Goal: Complete application form: Complete application form

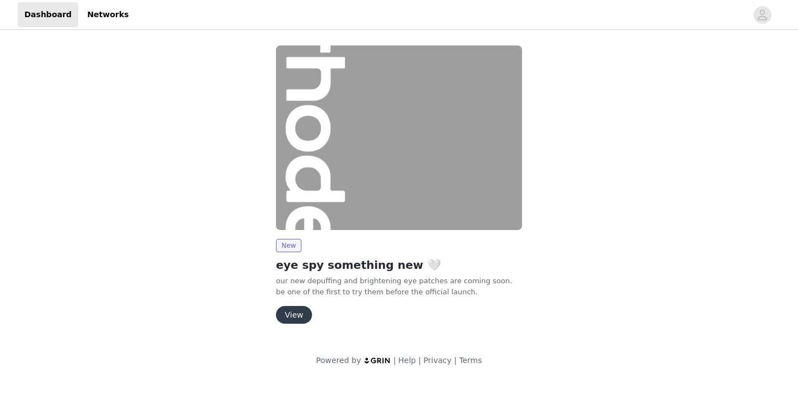
click at [294, 315] on button "View" at bounding box center [294, 315] width 36 height 18
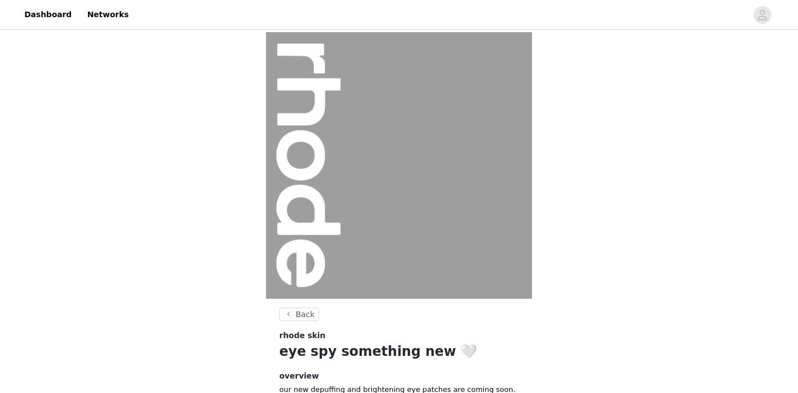
scroll to position [121, 0]
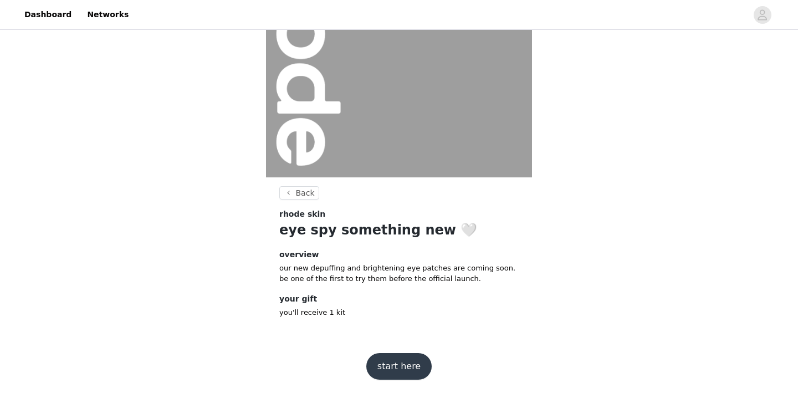
click at [388, 370] on button "start here" at bounding box center [398, 366] width 65 height 27
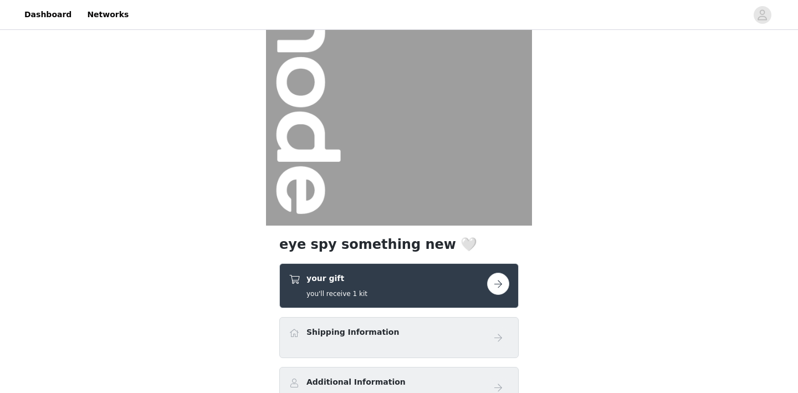
scroll to position [124, 0]
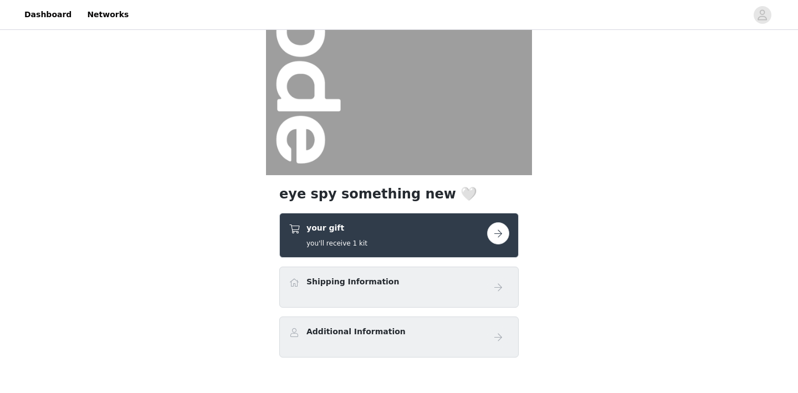
click at [500, 230] on button "button" at bounding box center [498, 233] width 22 height 22
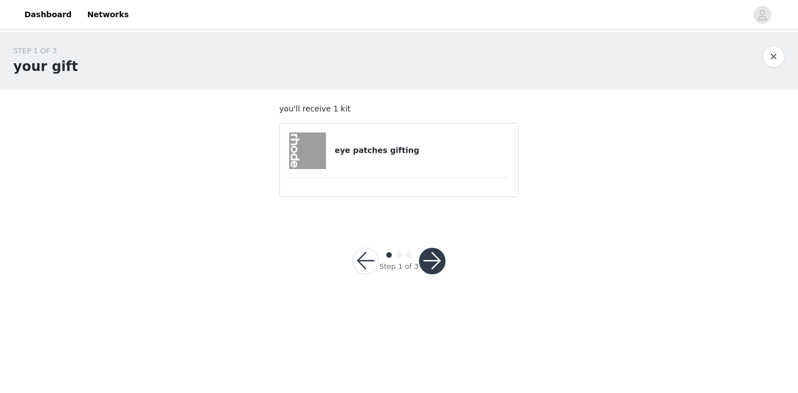
click at [396, 146] on h4 "eye patches gifting" at bounding box center [422, 151] width 175 height 12
click at [315, 158] on img at bounding box center [307, 150] width 37 height 37
click at [426, 266] on button "button" at bounding box center [432, 261] width 27 height 27
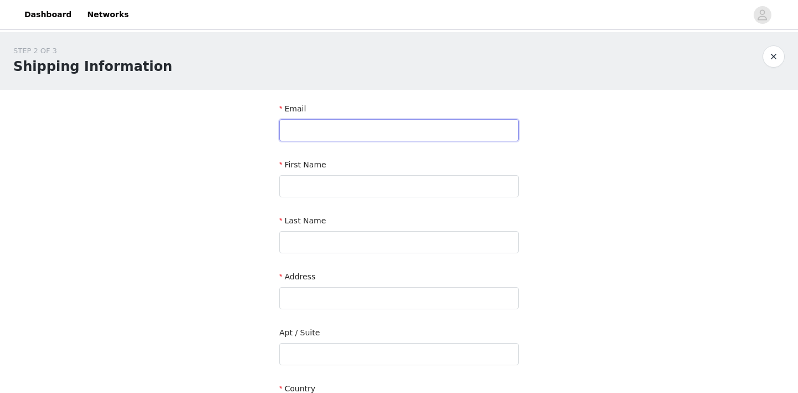
click at [352, 127] on input "text" at bounding box center [398, 130] width 239 height 22
type input "[EMAIL_ADDRESS][DOMAIN_NAME]"
type input "[PERSON_NAME]"
type input "[STREET_ADDRESS]"
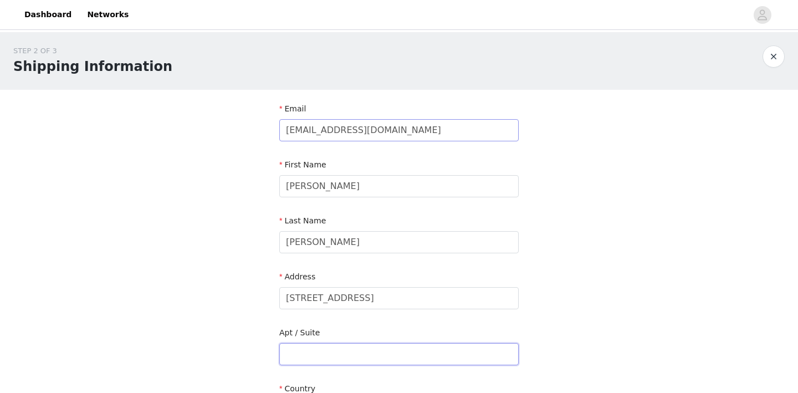
type input "3"
type input "[US_STATE]"
type input "10012"
type input "6123875710"
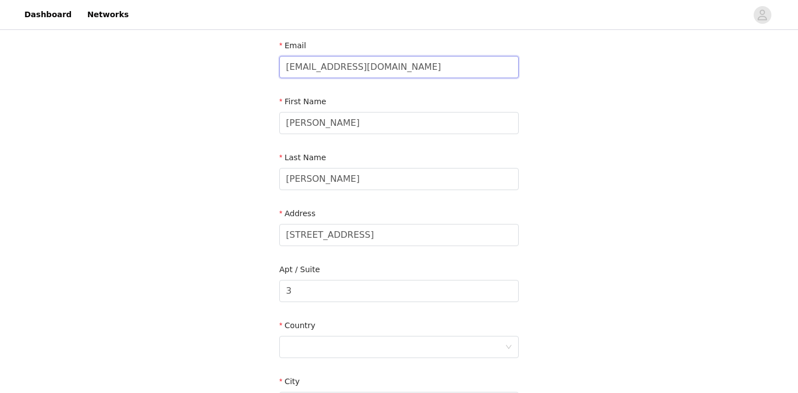
scroll to position [64, 0]
click at [338, 68] on input "[EMAIL_ADDRESS][DOMAIN_NAME]" at bounding box center [398, 66] width 239 height 22
type input "[EMAIL_ADDRESS][DOMAIN_NAME]"
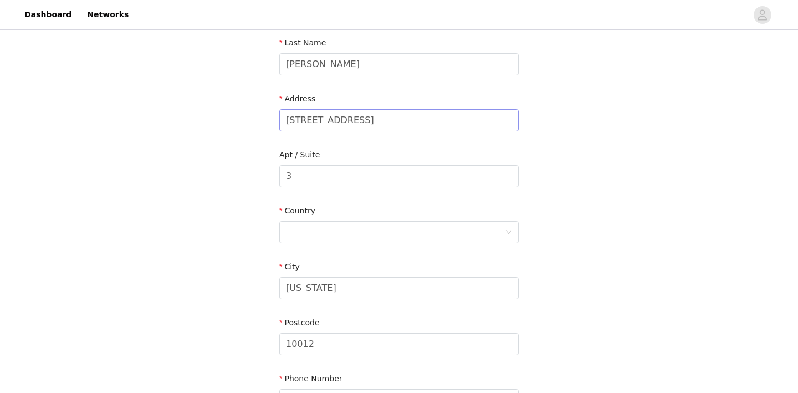
scroll to position [186, 0]
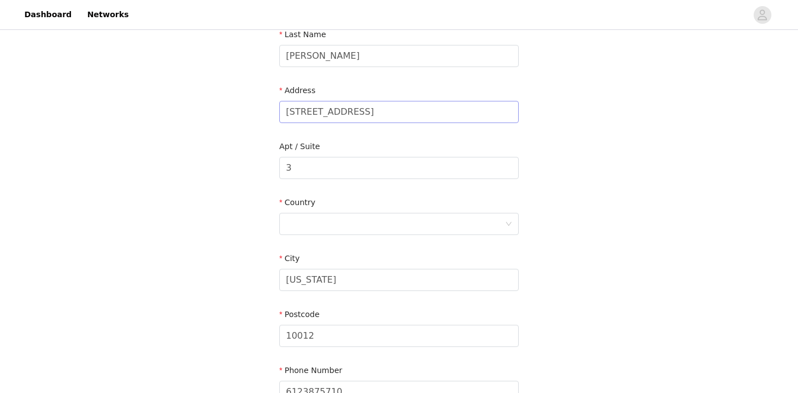
click at [373, 230] on div at bounding box center [395, 223] width 219 height 21
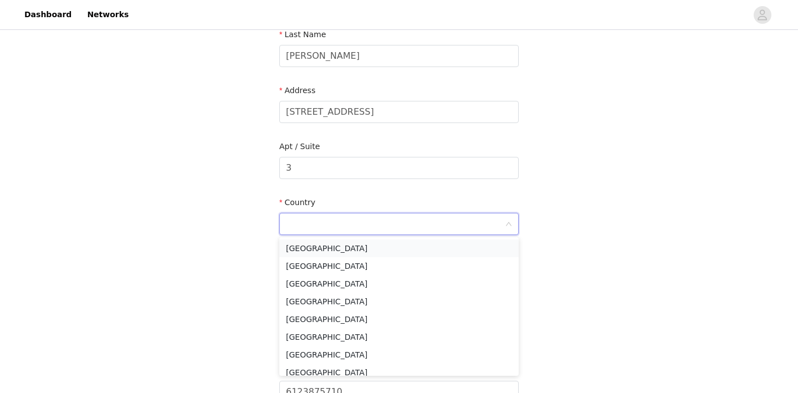
click at [372, 253] on li "[GEOGRAPHIC_DATA]" at bounding box center [398, 248] width 239 height 18
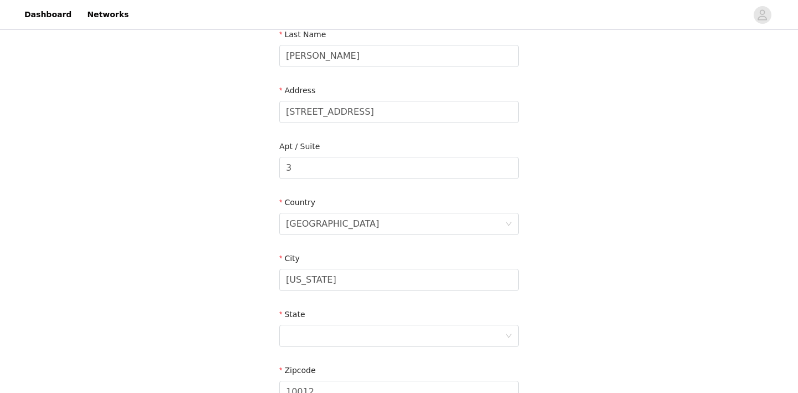
scroll to position [206, 0]
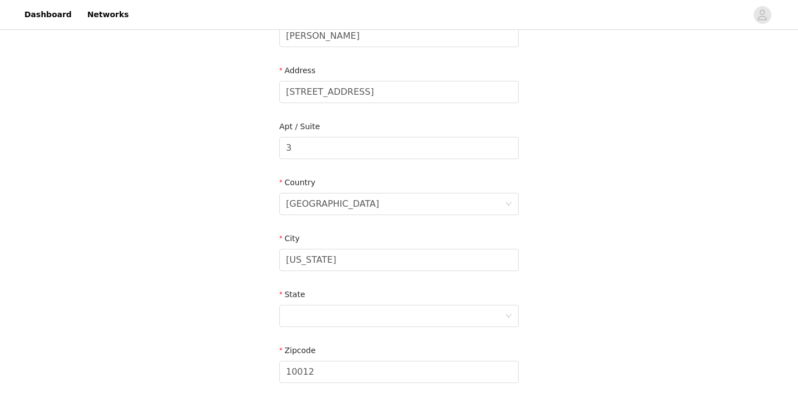
click at [367, 315] on div at bounding box center [395, 315] width 219 height 21
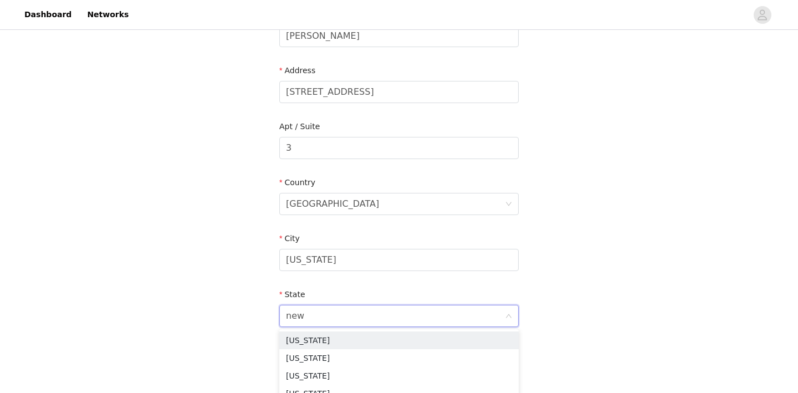
type input "new y"
click at [367, 339] on li "[US_STATE]" at bounding box center [398, 340] width 239 height 18
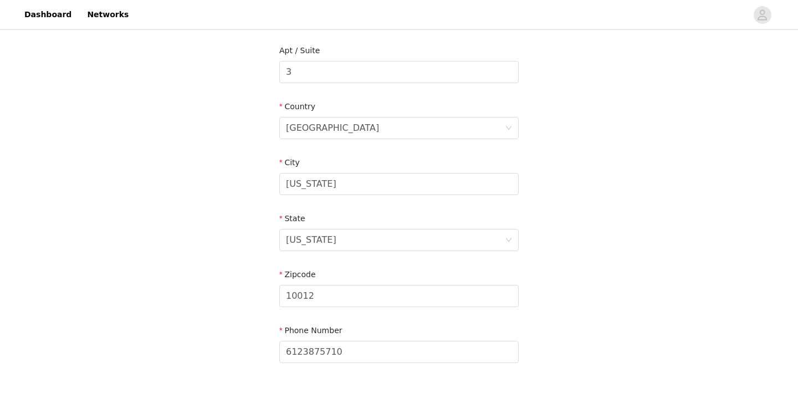
scroll to position [362, 0]
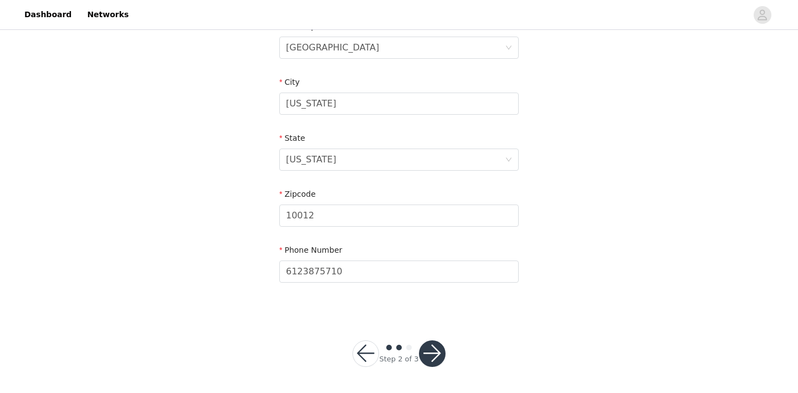
click at [428, 347] on button "button" at bounding box center [432, 353] width 27 height 27
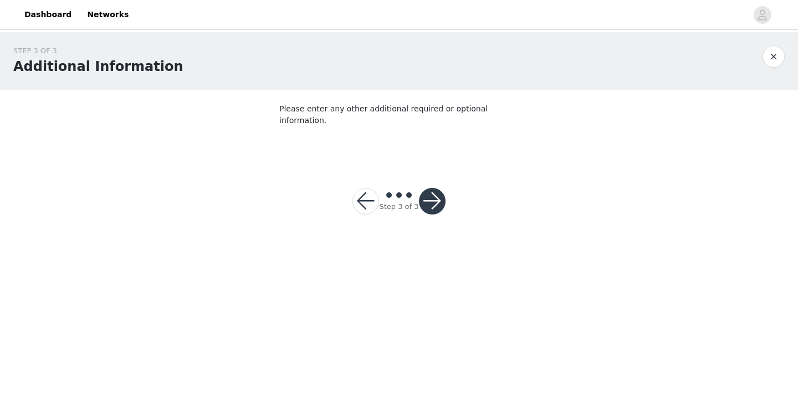
click at [438, 188] on button "button" at bounding box center [432, 201] width 27 height 27
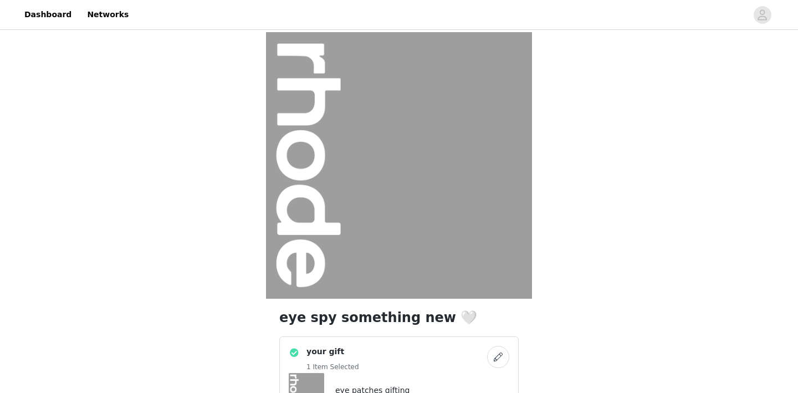
scroll to position [269, 0]
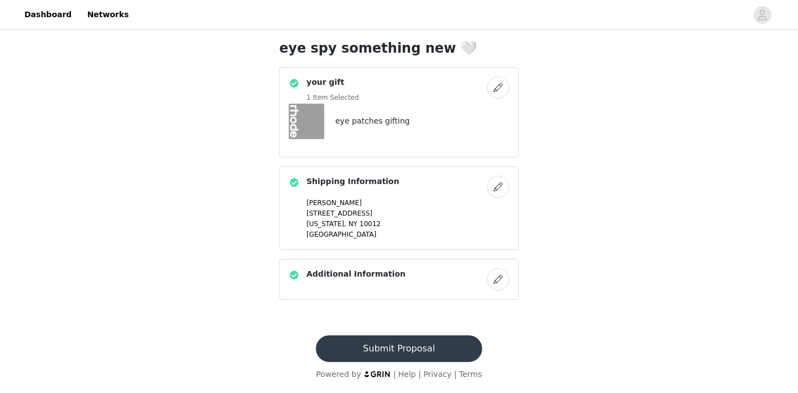
click at [404, 345] on button "Submit Proposal" at bounding box center [399, 348] width 166 height 27
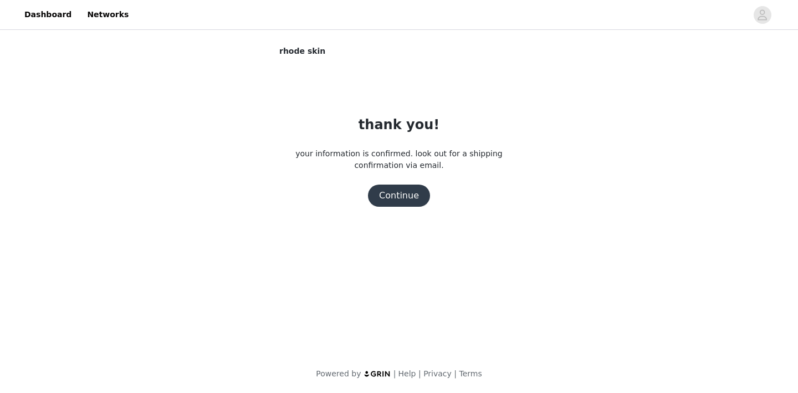
scroll to position [0, 0]
